Goal: Navigation & Orientation: Find specific page/section

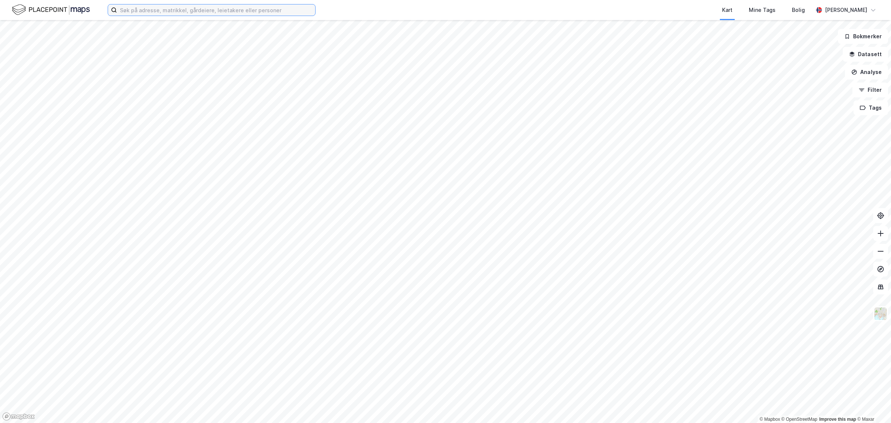
click at [165, 13] on input at bounding box center [216, 9] width 198 height 11
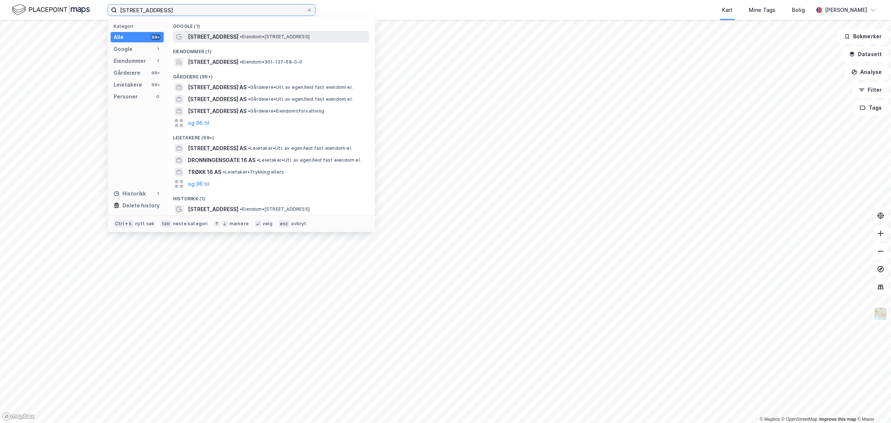
type input "[STREET_ADDRESS]"
